Goal: Information Seeking & Learning: Learn about a topic

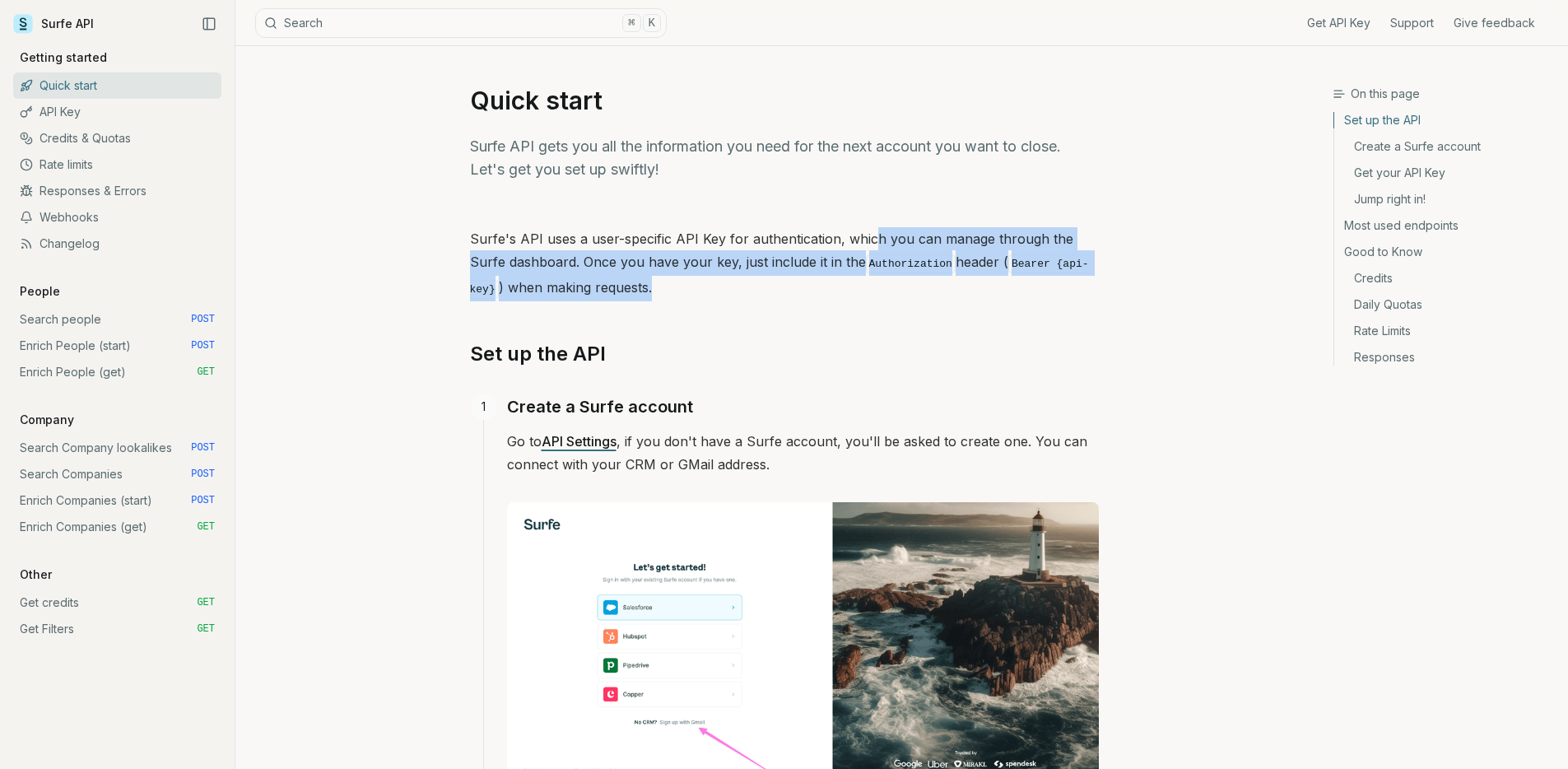
drag, startPoint x: 867, startPoint y: 236, endPoint x: 825, endPoint y: 280, distance: 60.8
click at [825, 280] on p "Surfe's API uses a user-specific API Key for authentication, which you can mana…" at bounding box center [784, 264] width 629 height 74
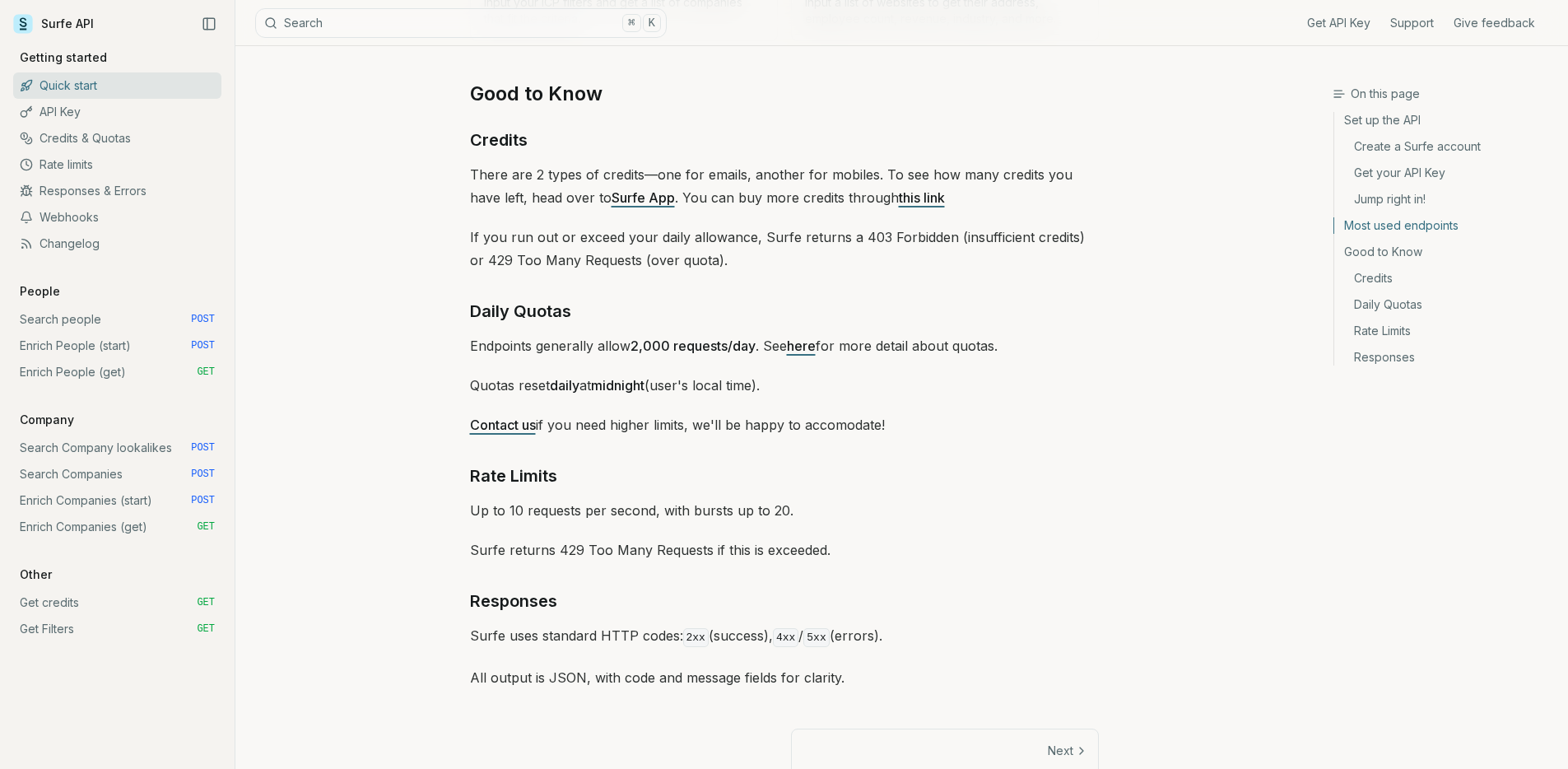
scroll to position [2341, 0]
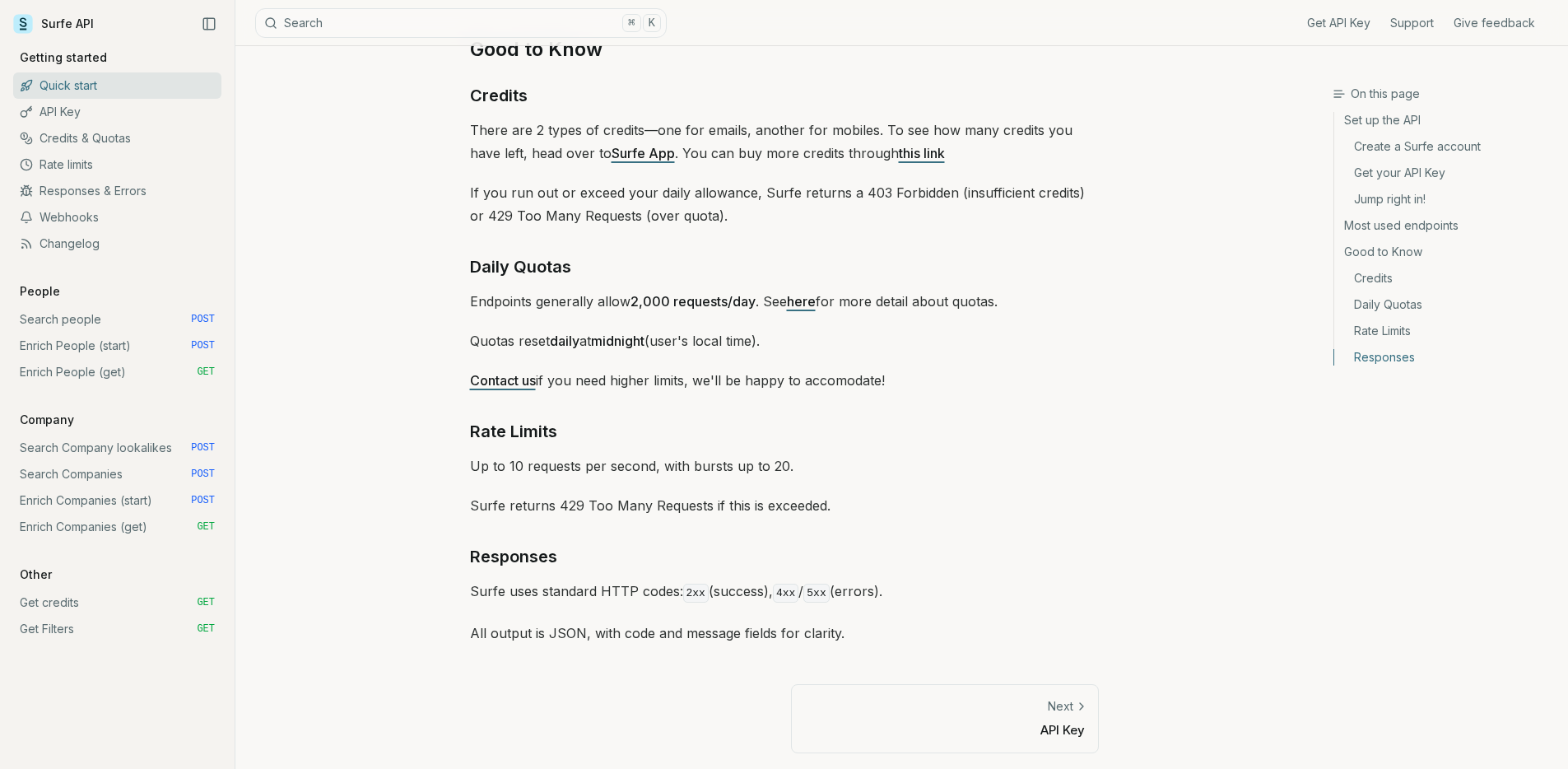
click at [61, 117] on link "API Key" at bounding box center [117, 111] width 208 height 26
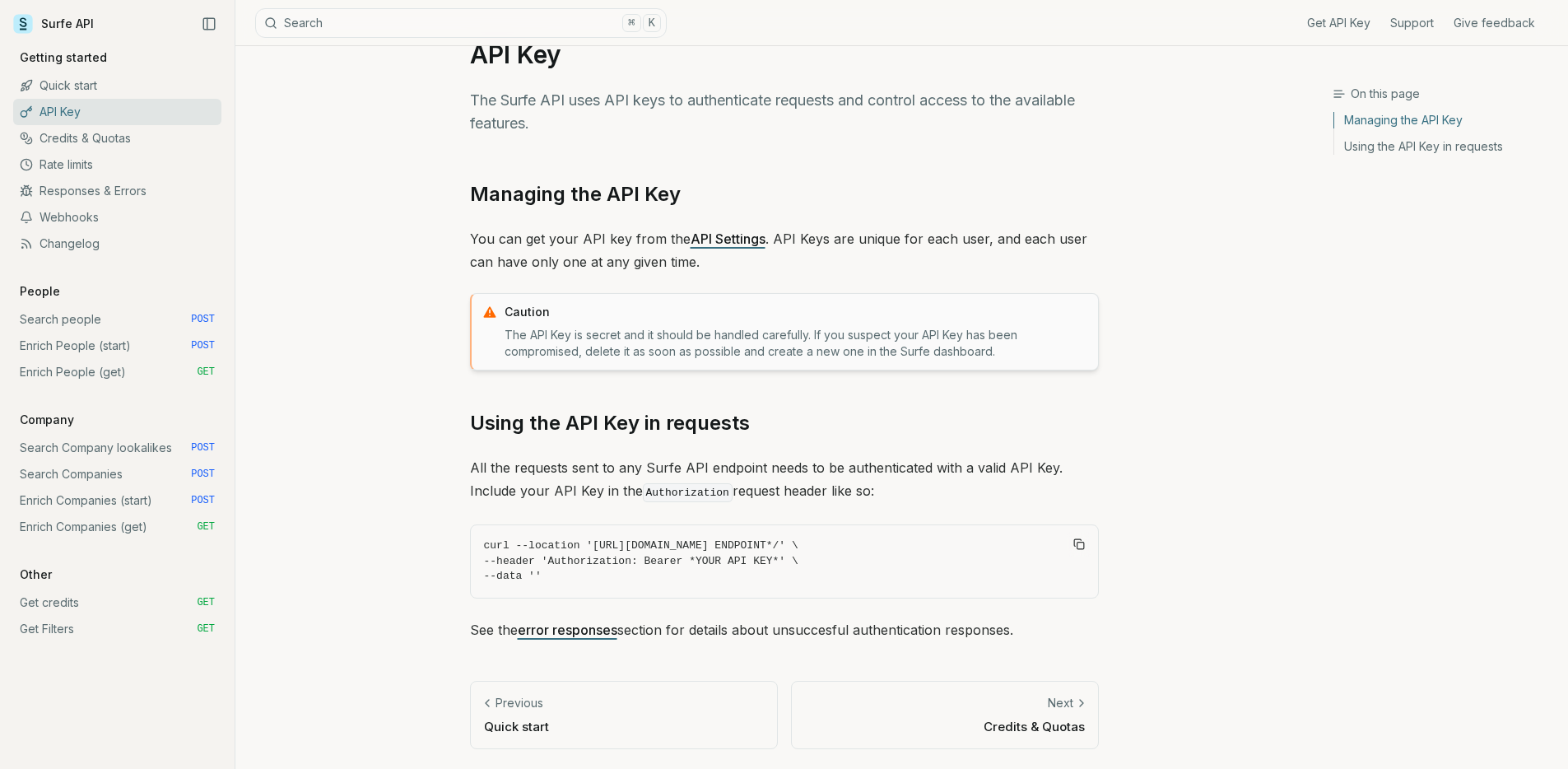
scroll to position [45, 0]
click at [69, 143] on link "Credits & Quotas" at bounding box center [117, 138] width 208 height 26
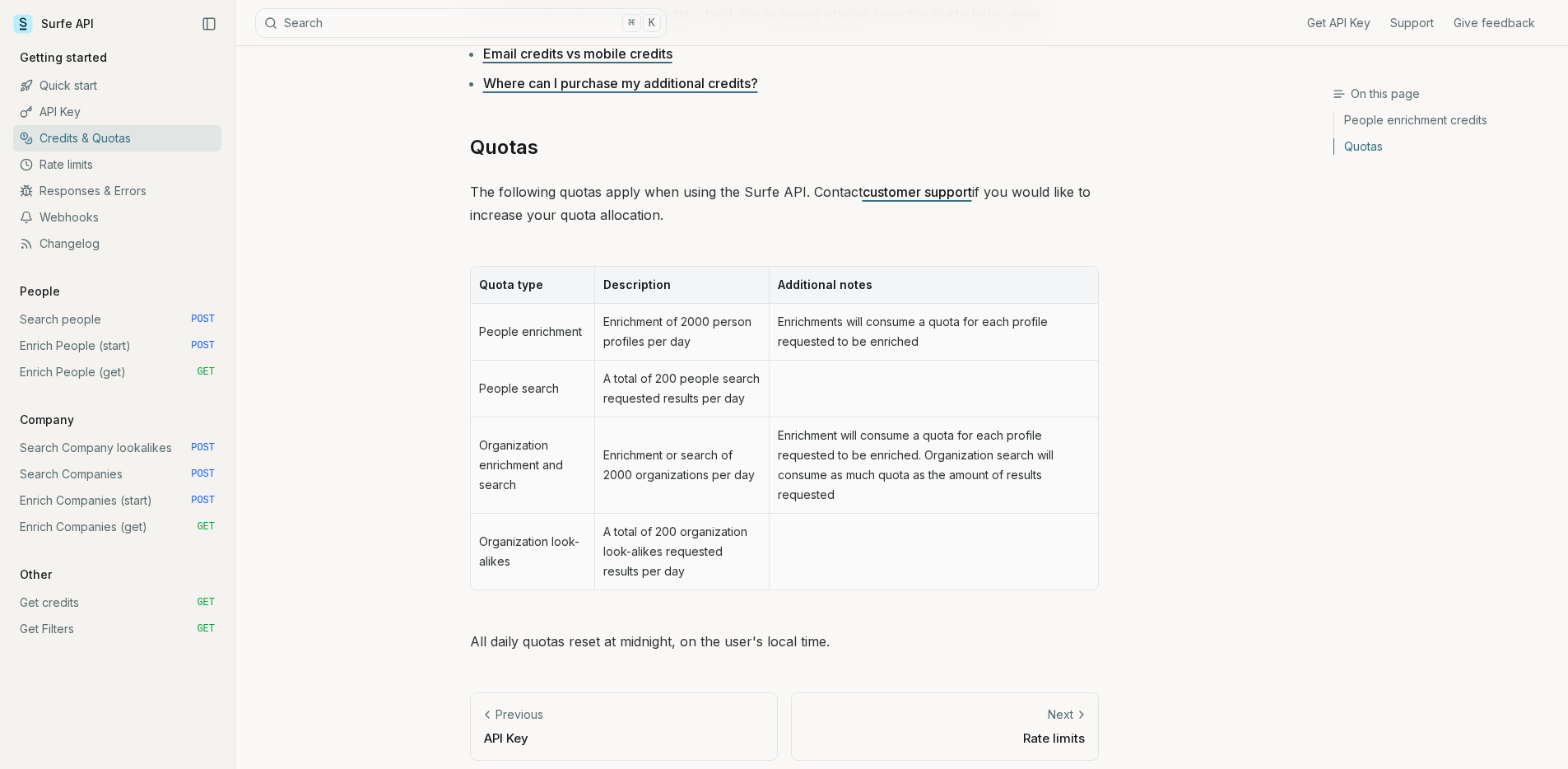
scroll to position [664, 0]
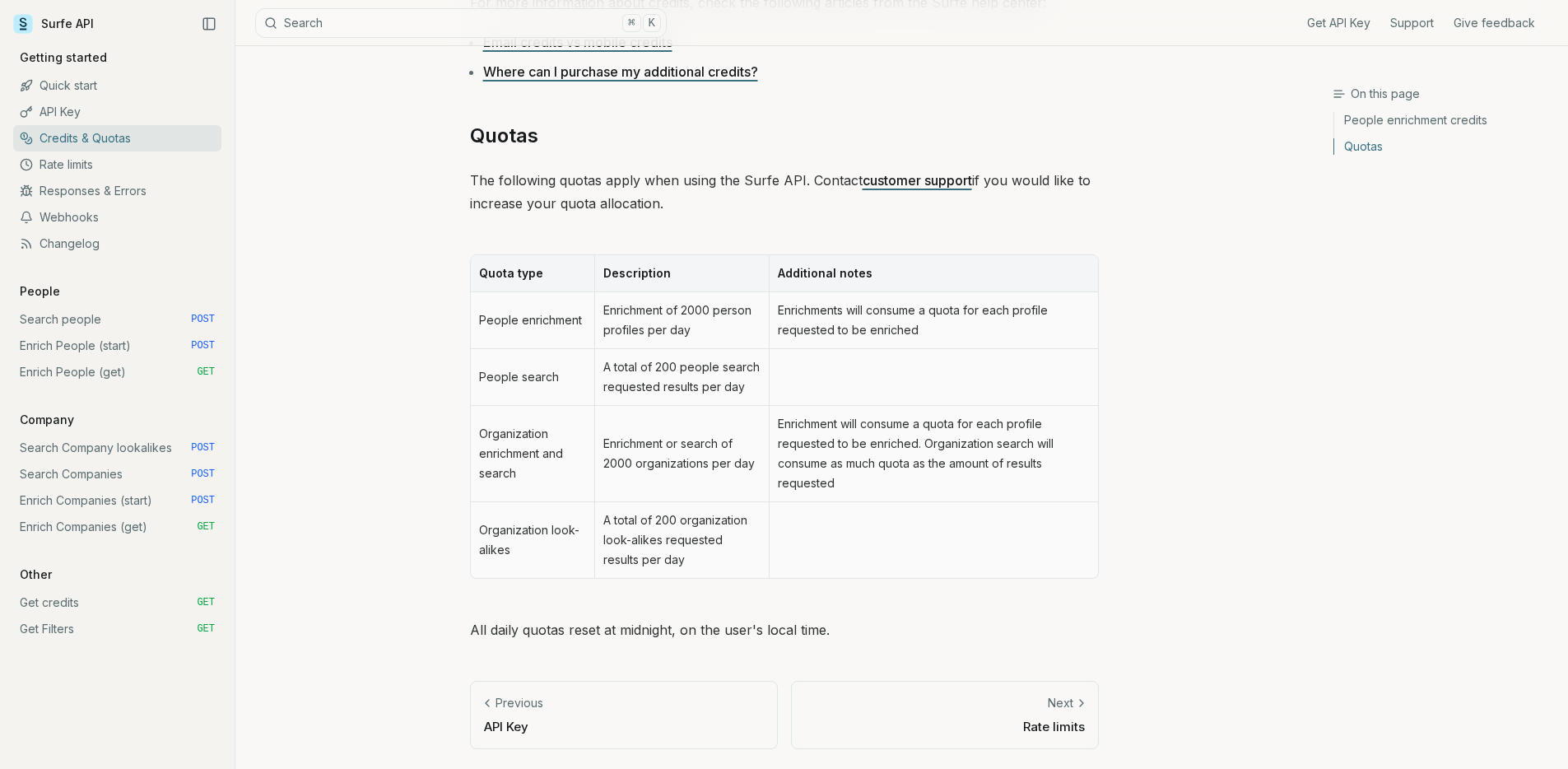
click at [77, 166] on link "Rate limits" at bounding box center [117, 164] width 208 height 26
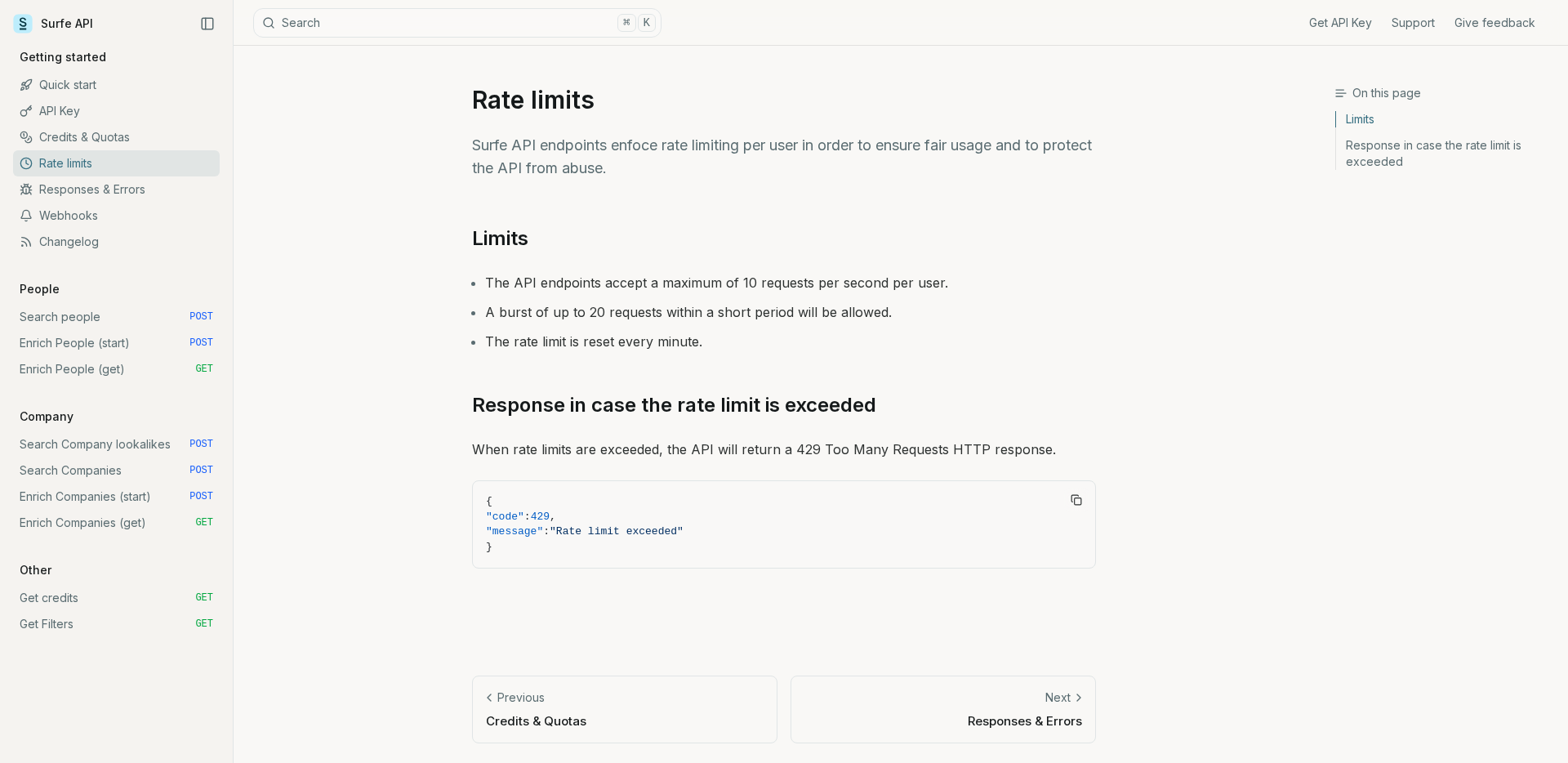
click at [144, 194] on link "Responses & Errors" at bounding box center [116, 188] width 206 height 26
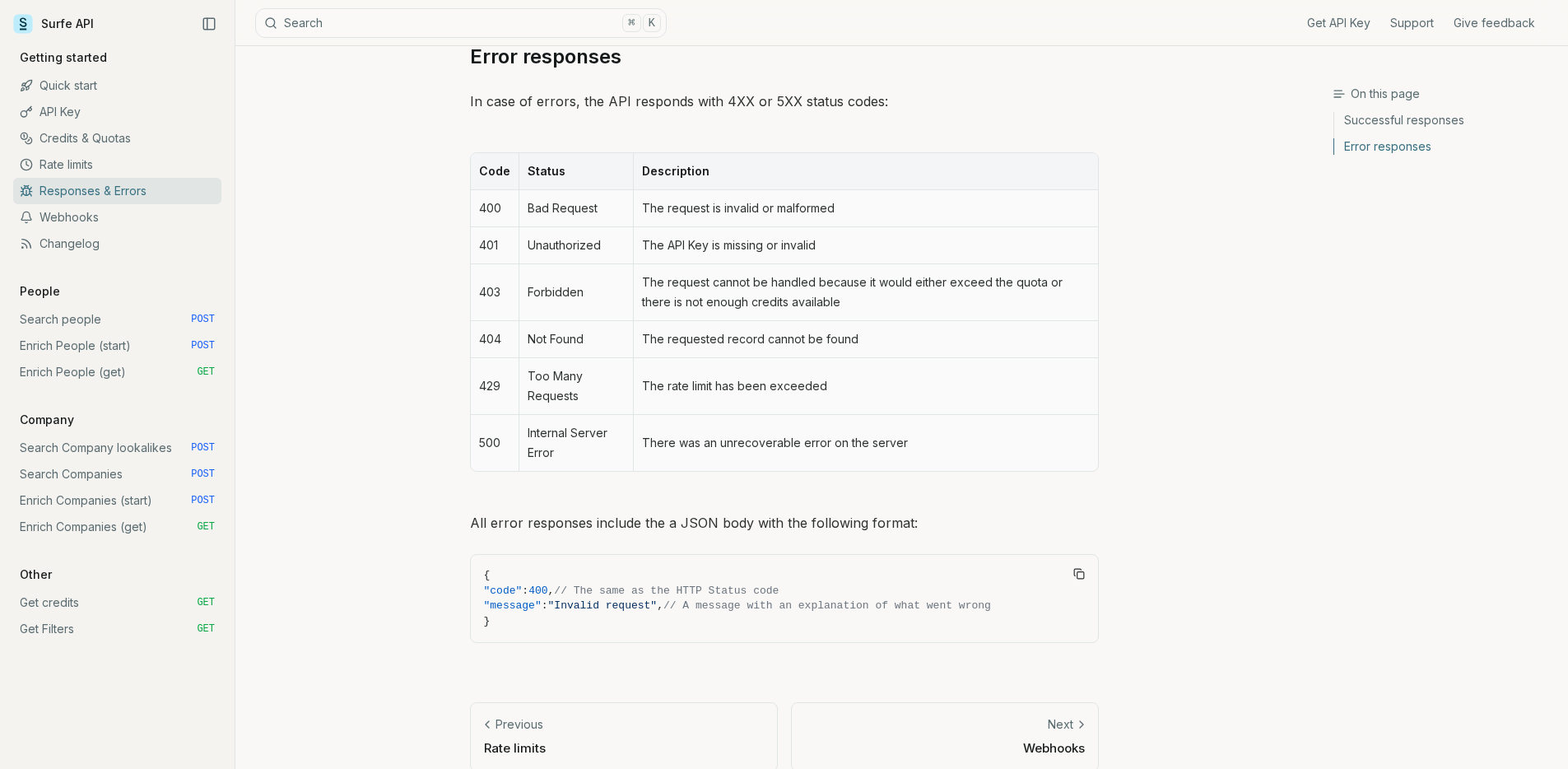
scroll to position [671, 0]
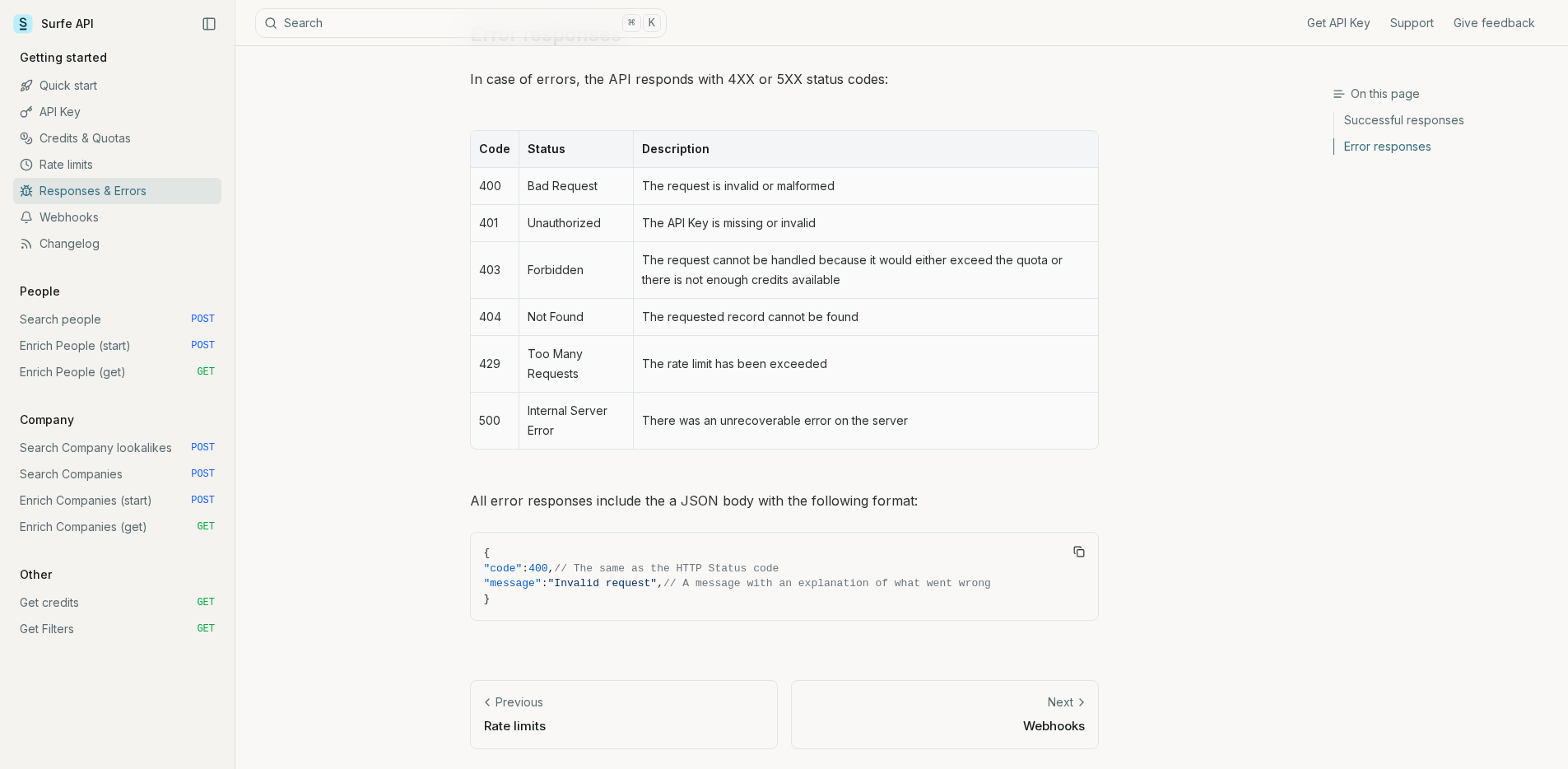
click at [114, 226] on link "Webhooks" at bounding box center [117, 217] width 208 height 26
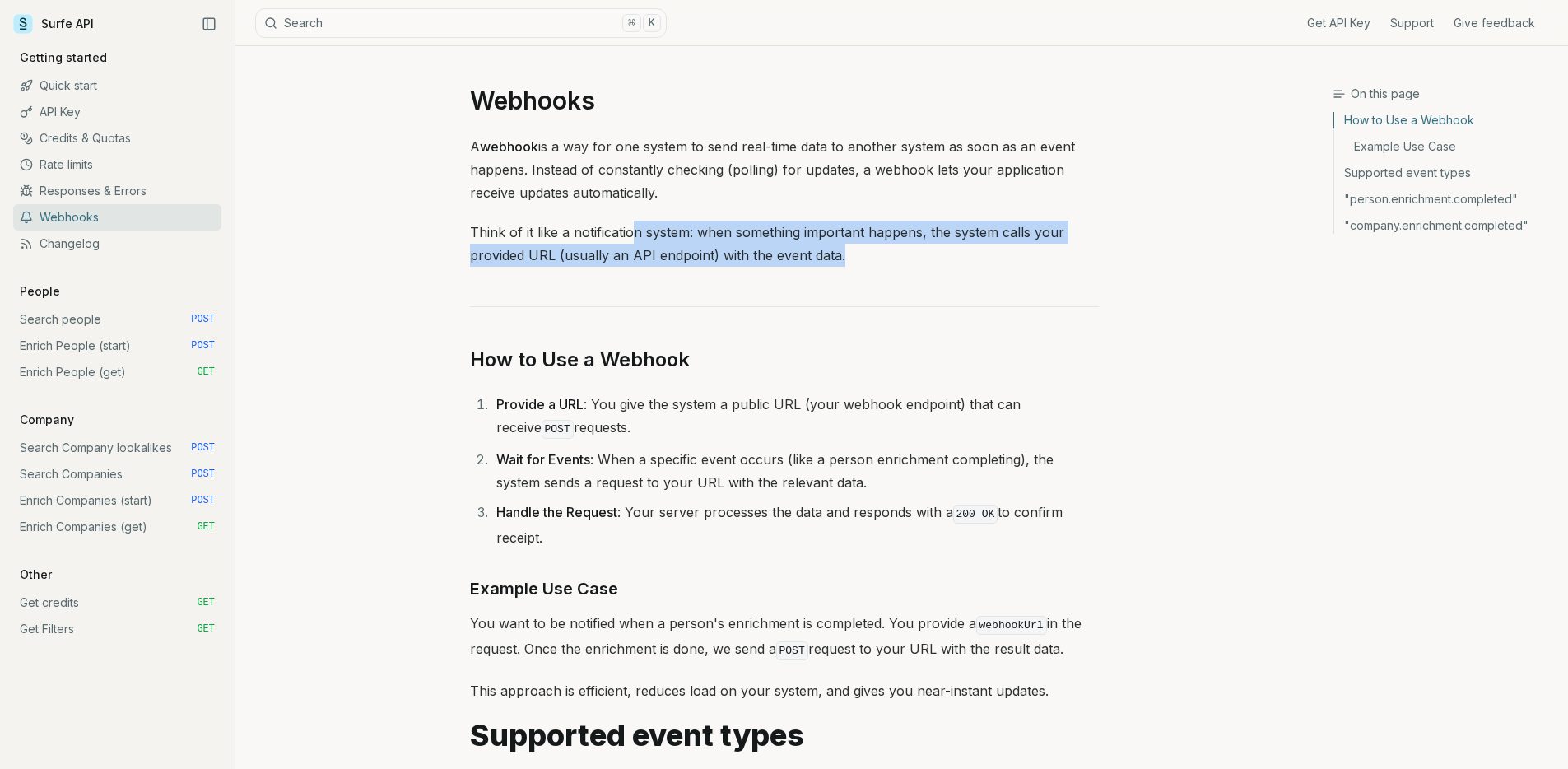
drag, startPoint x: 631, startPoint y: 223, endPoint x: 628, endPoint y: 270, distance: 47.1
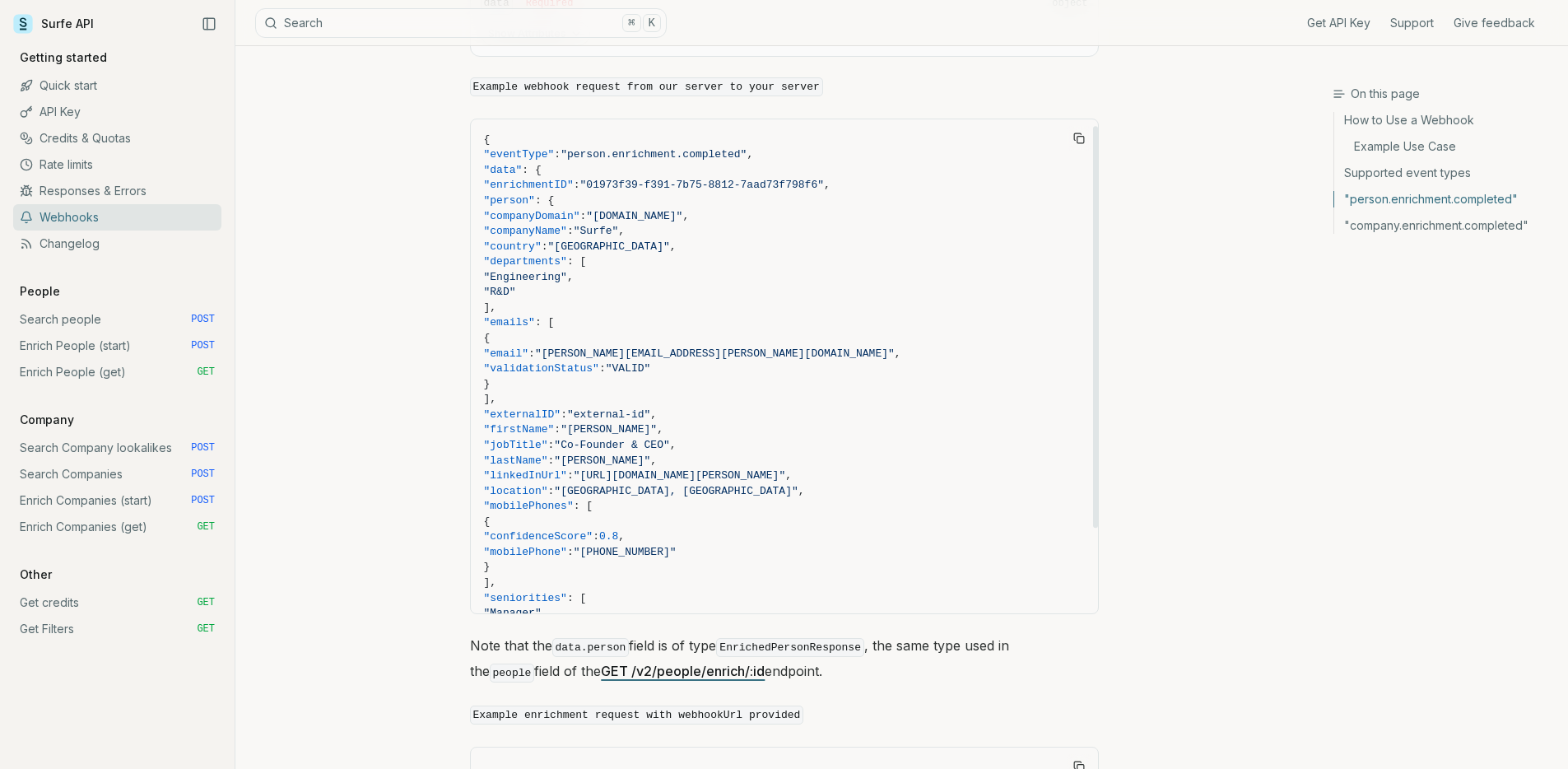
scroll to position [113, 0]
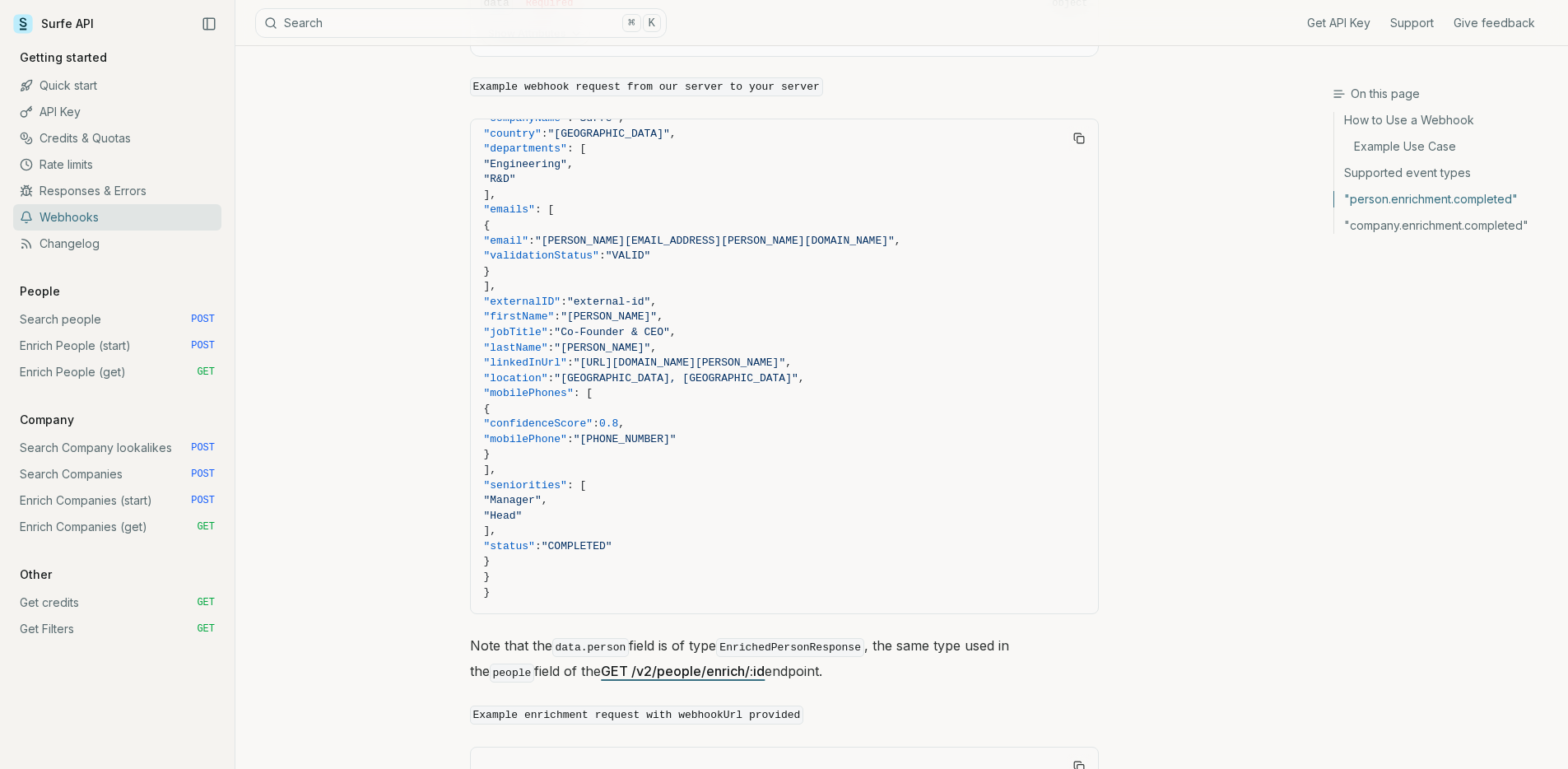
click at [126, 440] on link "Search Company lookalikes POST" at bounding box center [117, 447] width 208 height 26
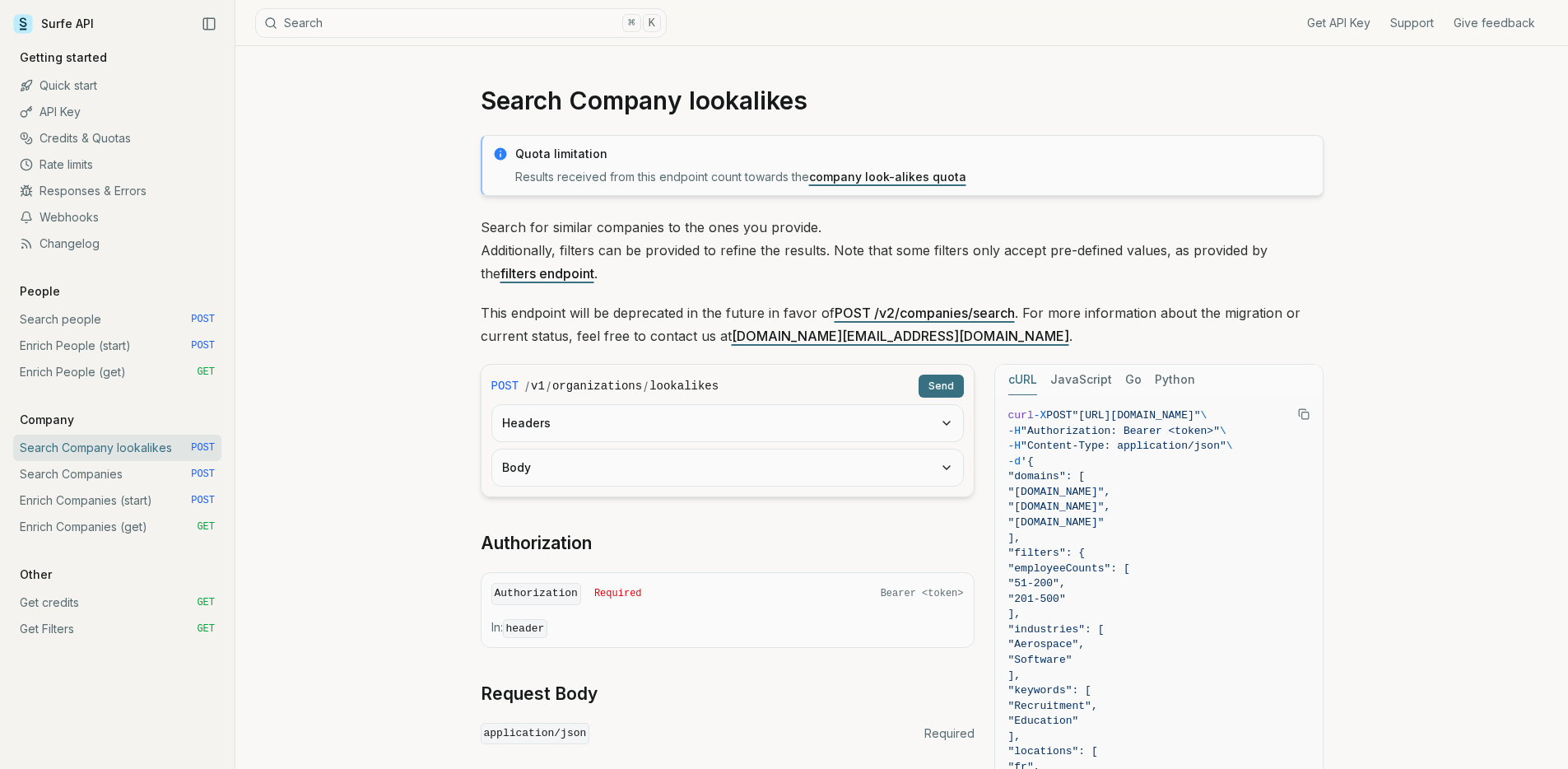
click at [1336, 26] on link "Get API Key" at bounding box center [1338, 22] width 63 height 16
